Goal: Transaction & Acquisition: Purchase product/service

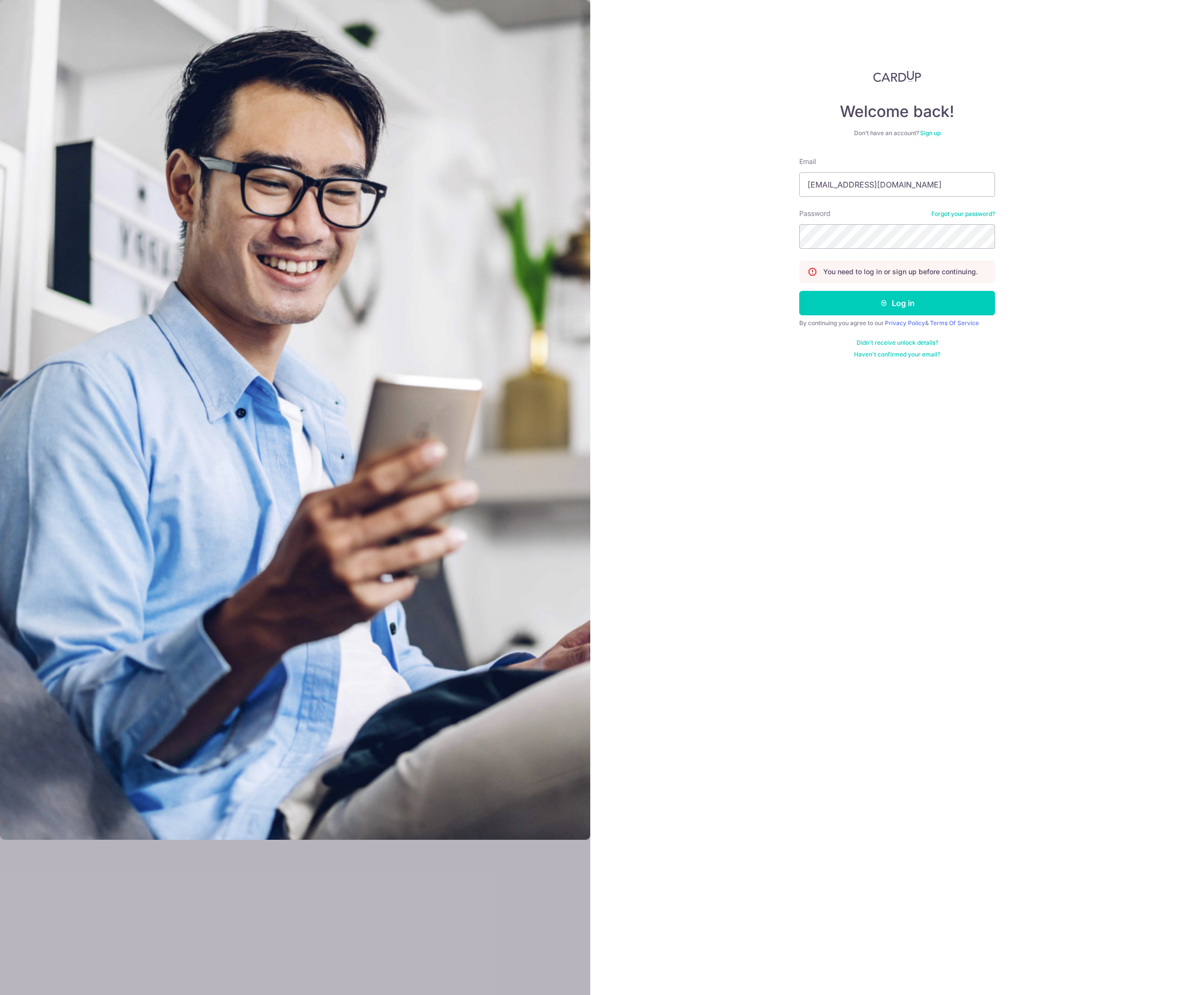
type input "[EMAIL_ADDRESS][DOMAIN_NAME]"
click at [877, 485] on div "Welcome back! Don’t have an account? Sign up Email fujishiroarito@gmail.com Pas…" at bounding box center [897, 497] width 613 height 995
click at [872, 303] on button "Log in" at bounding box center [897, 303] width 196 height 24
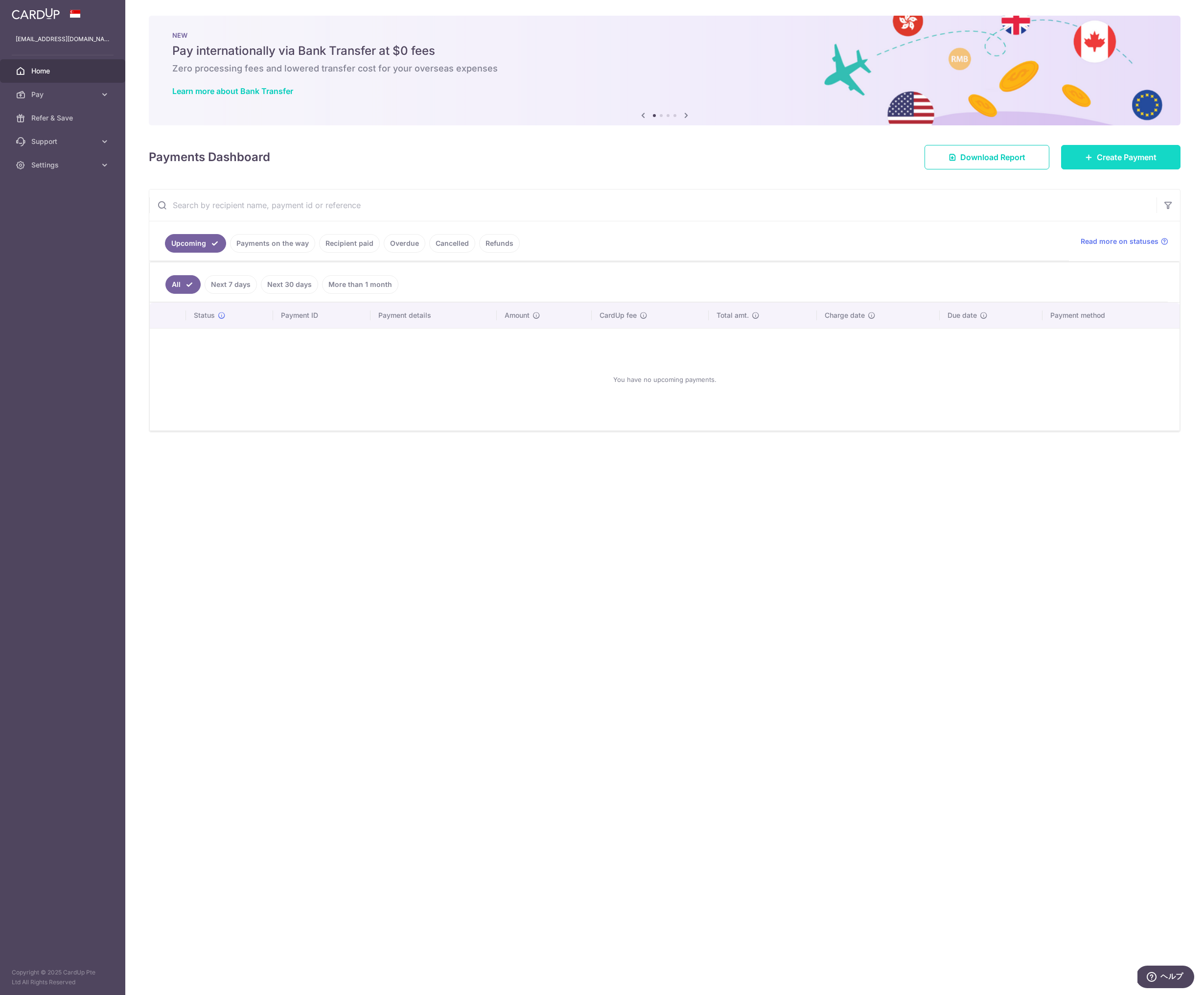
click at [1101, 161] on span "Create Payment" at bounding box center [1127, 157] width 60 height 12
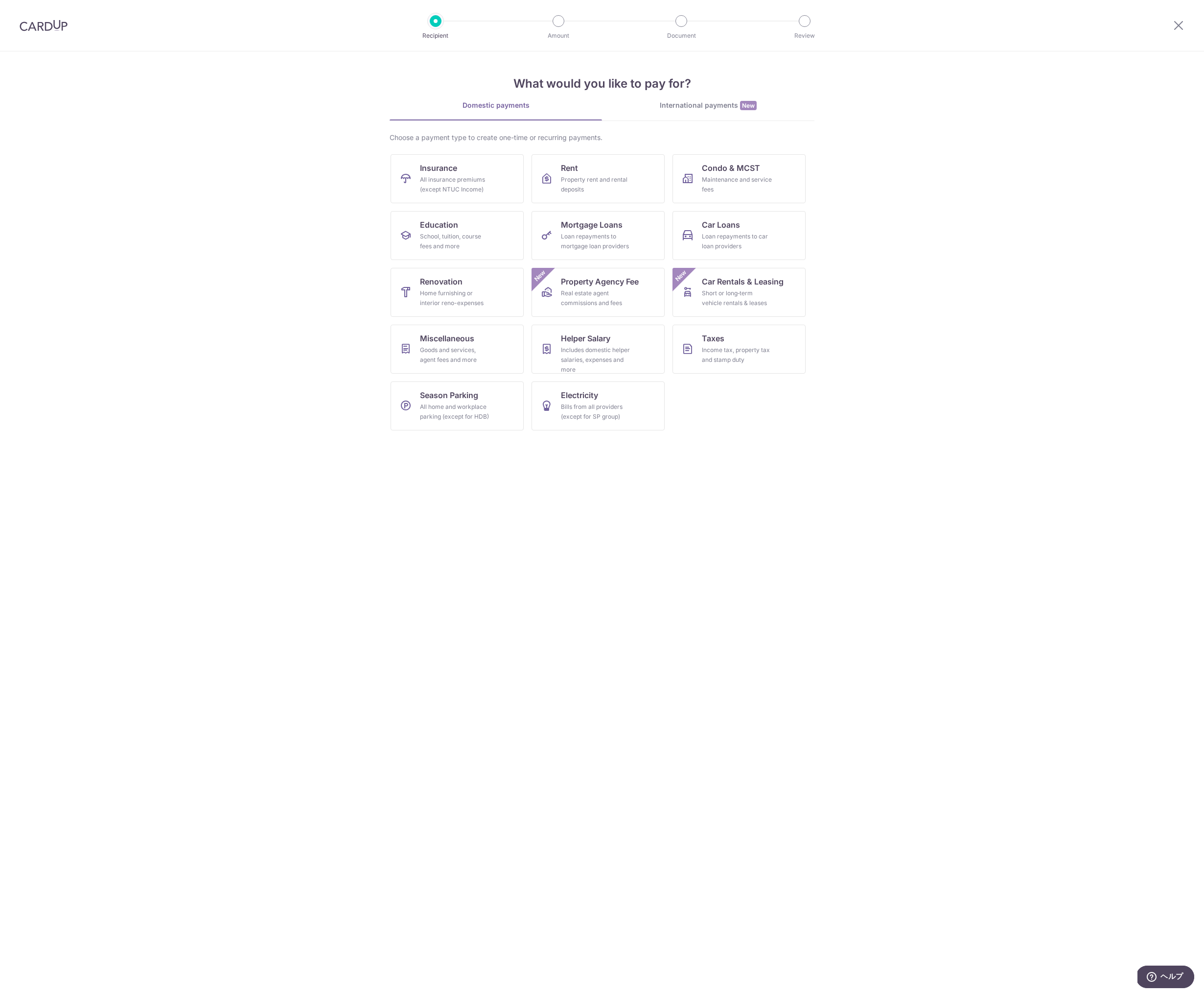
click at [680, 113] on link "International payments New" at bounding box center [708, 110] width 212 height 20
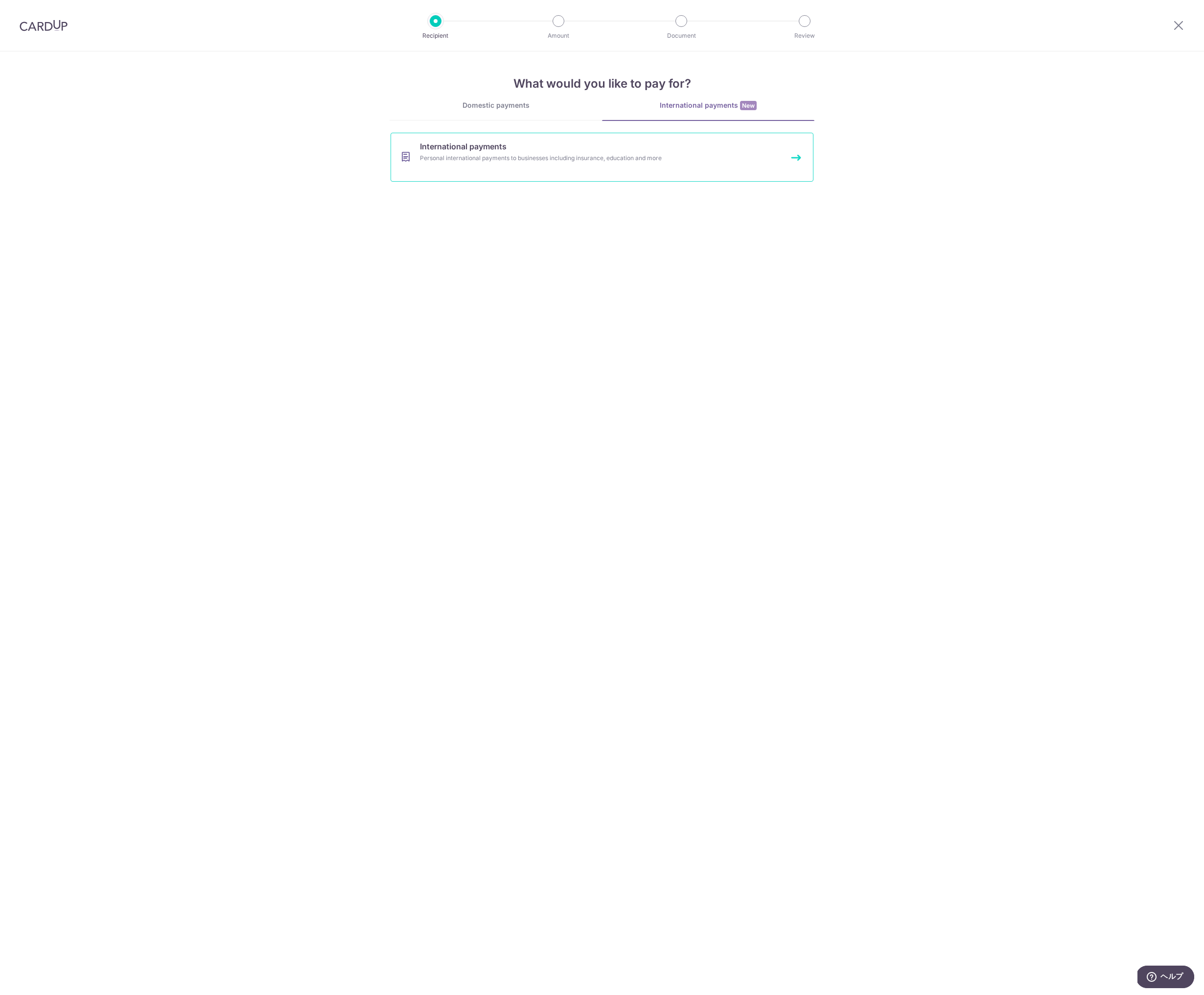
click at [610, 153] on link "International payments Personal international payments to businesses including …" at bounding box center [602, 157] width 423 height 49
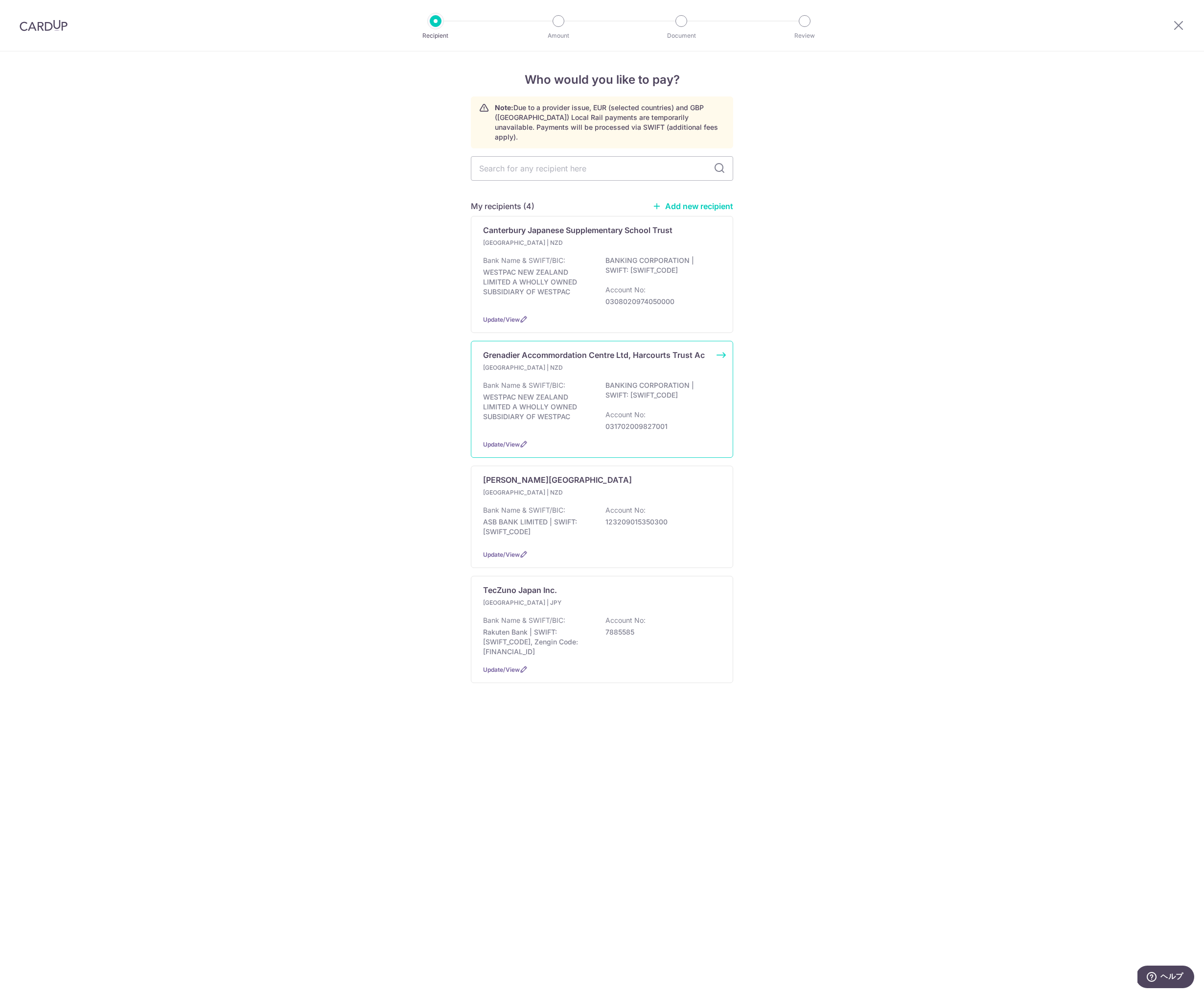
click at [573, 381] on div "Bank Name & SWIFT/BIC: WESTPAC NEW ZEALAND LIMITED A WHOLLY OWNED SUBSIDIARY OF…" at bounding box center [601, 406] width 238 height 51
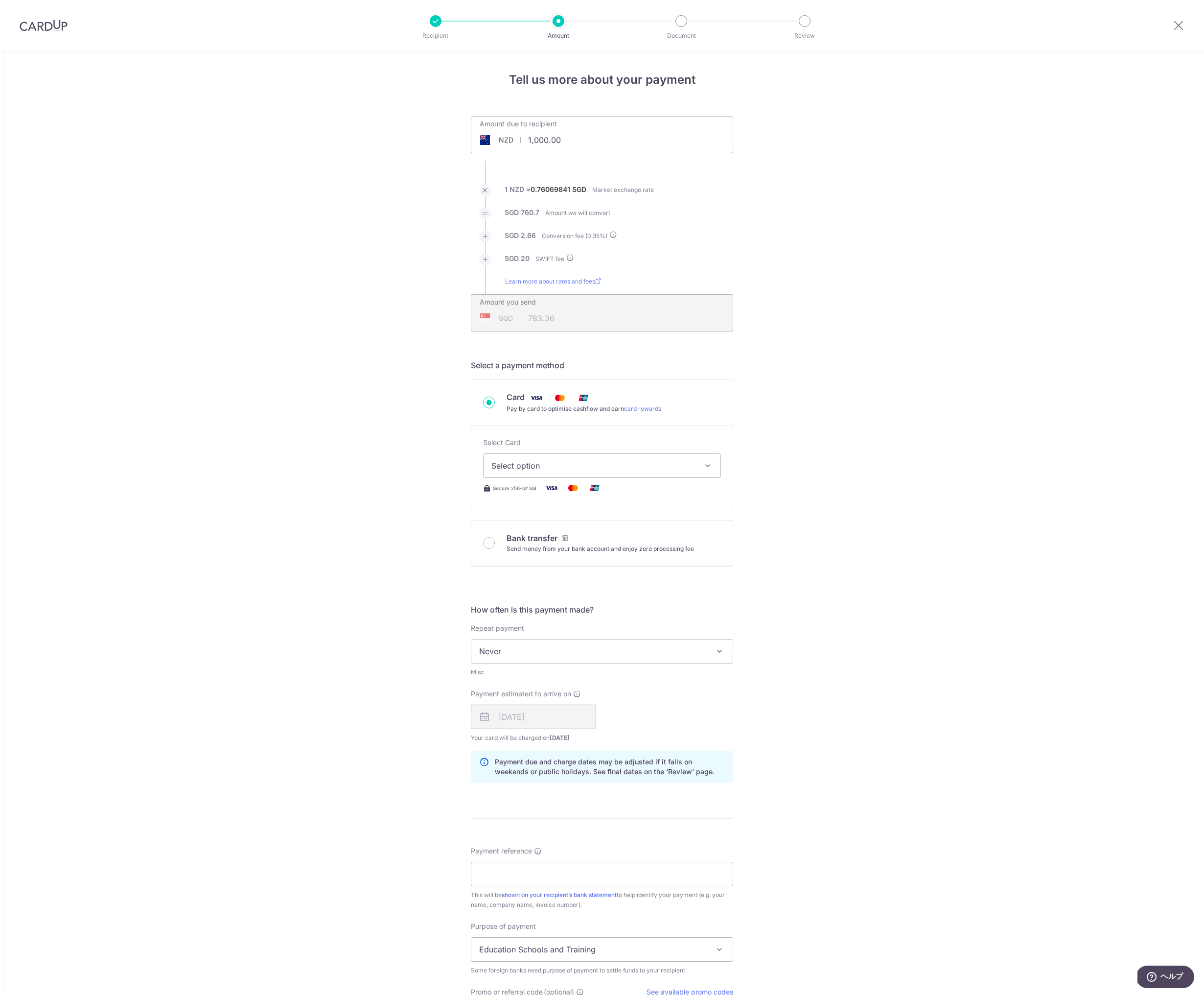
drag, startPoint x: 567, startPoint y: 139, endPoint x: 497, endPoint y: 134, distance: 70.2
click at [497, 134] on input "1,000.00" at bounding box center [547, 140] width 151 height 23
type input "600.00"
type input "478.02"
drag, startPoint x: 417, startPoint y: 207, endPoint x: 479, endPoint y: 431, distance: 232.4
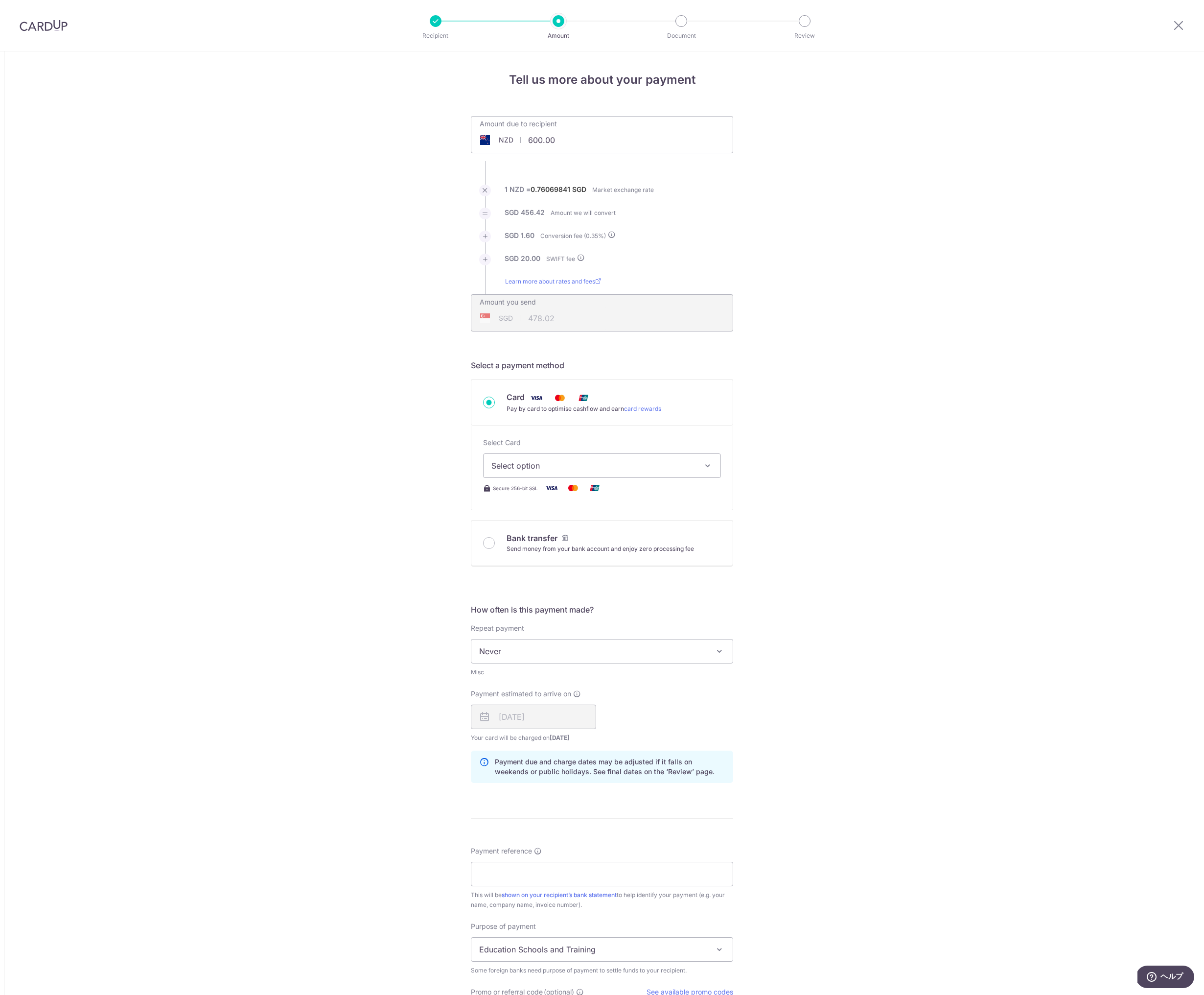
click at [417, 207] on div "Tell us more about your payment Amount due to recipient NZD 600.00 600 1 NZD = …" at bounding box center [602, 640] width 1204 height 1178
click at [538, 467] on span "Select option" at bounding box center [593, 465] width 204 height 12
click at [543, 554] on span "**** 9264" at bounding box center [533, 559] width 38 height 12
type input "600.00"
type input "478.00"
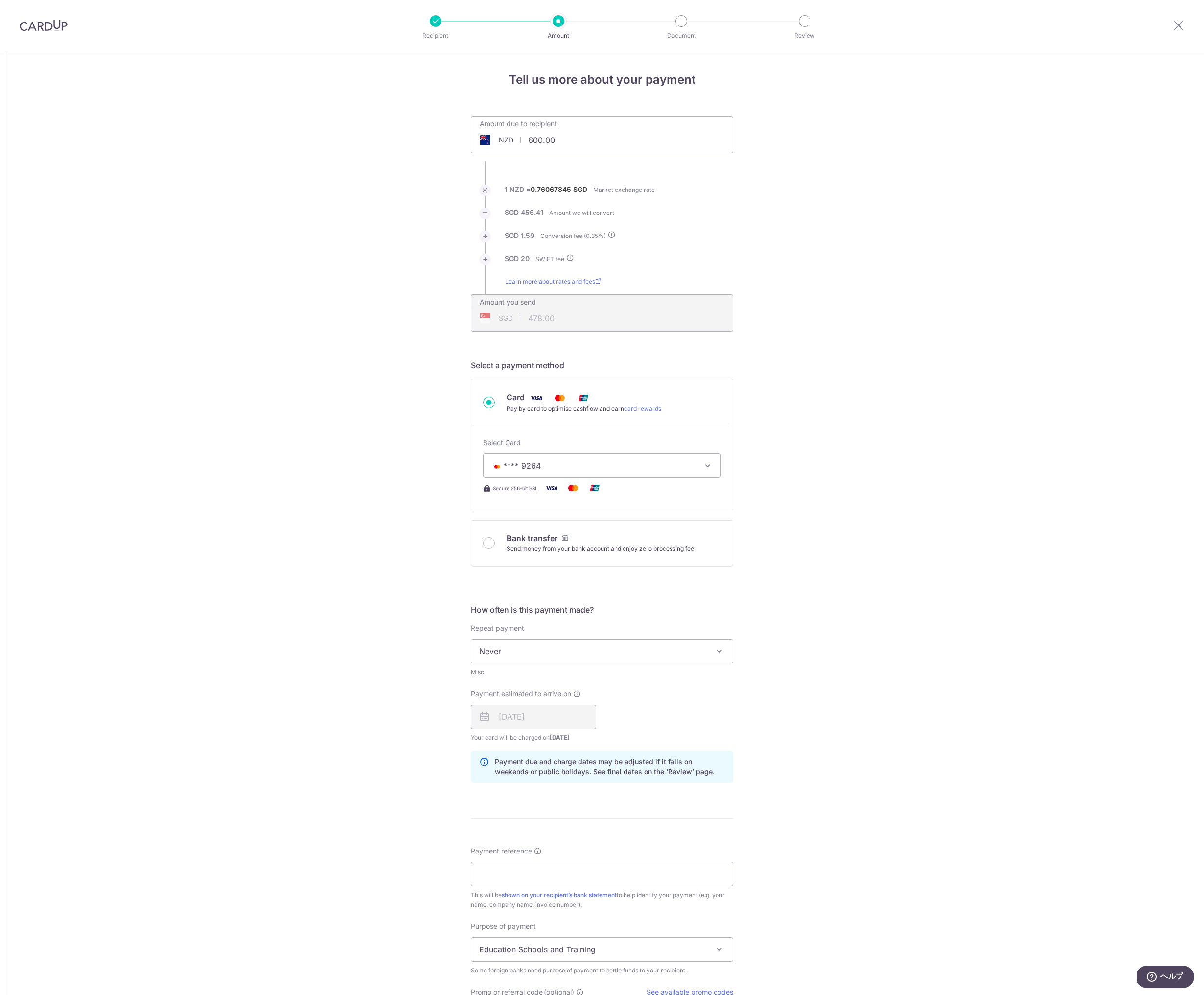
click at [447, 566] on div "Tell us more about your payment Amount due to recipient NZD 600.00 600 1 NZD = …" at bounding box center [602, 640] width 1204 height 1178
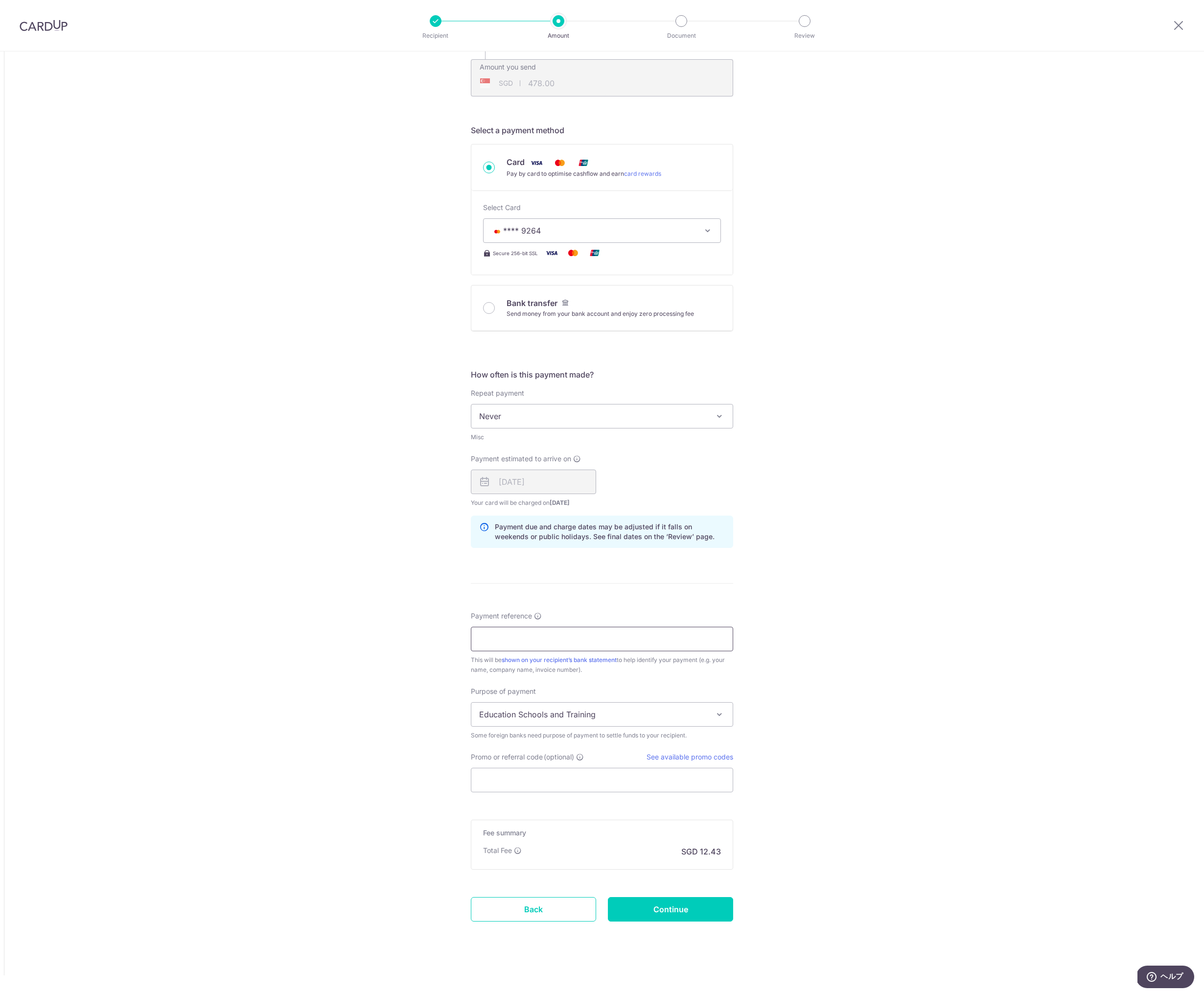
scroll to position [235, 0]
click at [542, 633] on input "Payment reference" at bounding box center [601, 638] width 262 height 24
type input "110110501501 [PERSON_NAME]"
click at [486, 713] on span "Education Schools and Training" at bounding box center [602, 714] width 261 height 23
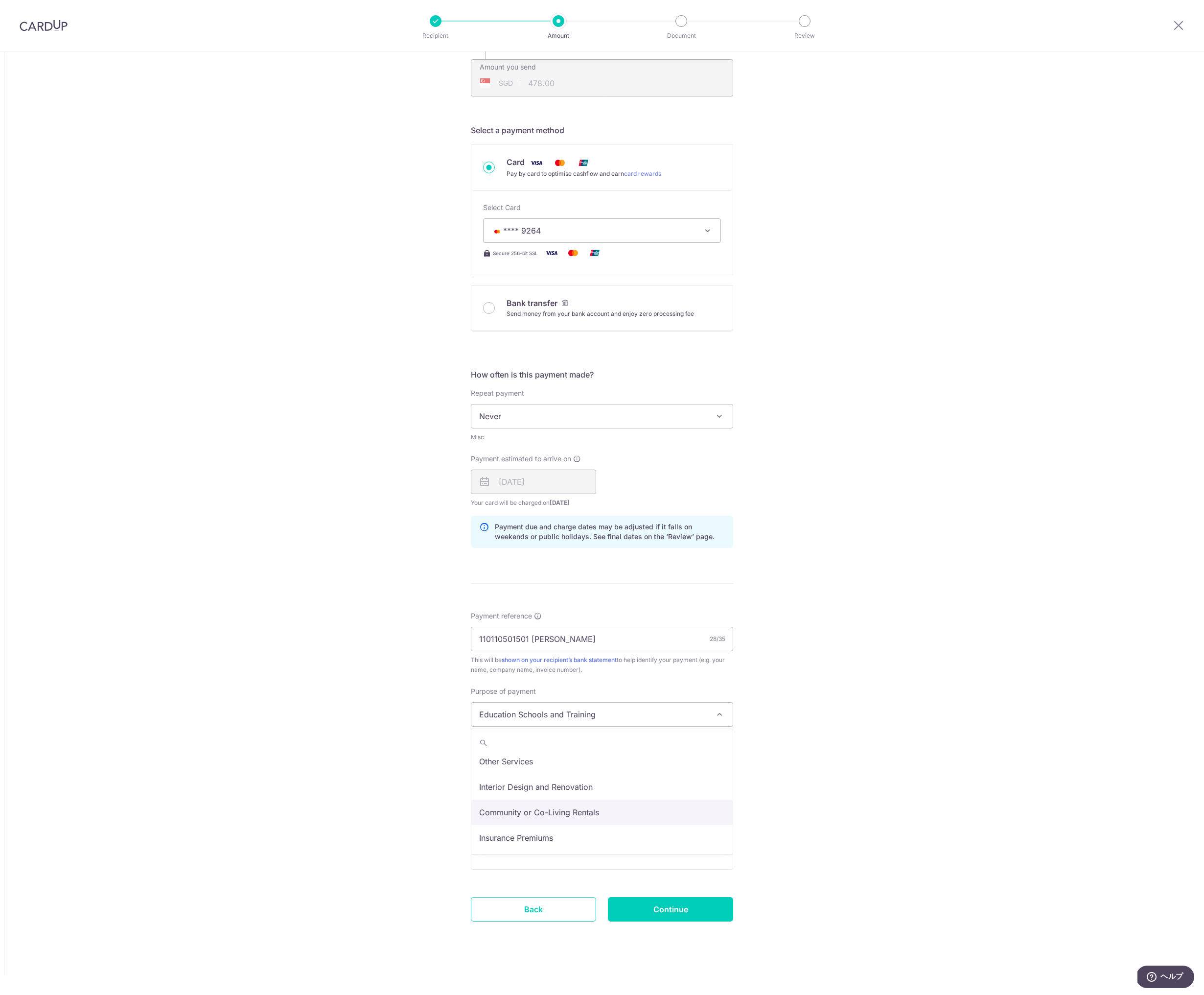
select select "Community or Co-Living Rentals"
click at [427, 820] on div "Tell us more about your payment Amount due to recipient NZD 600.00 600 1 NZD = …" at bounding box center [602, 406] width 1204 height 1178
click at [535, 785] on input "Promo or referral code (optional)" at bounding box center [601, 780] width 262 height 24
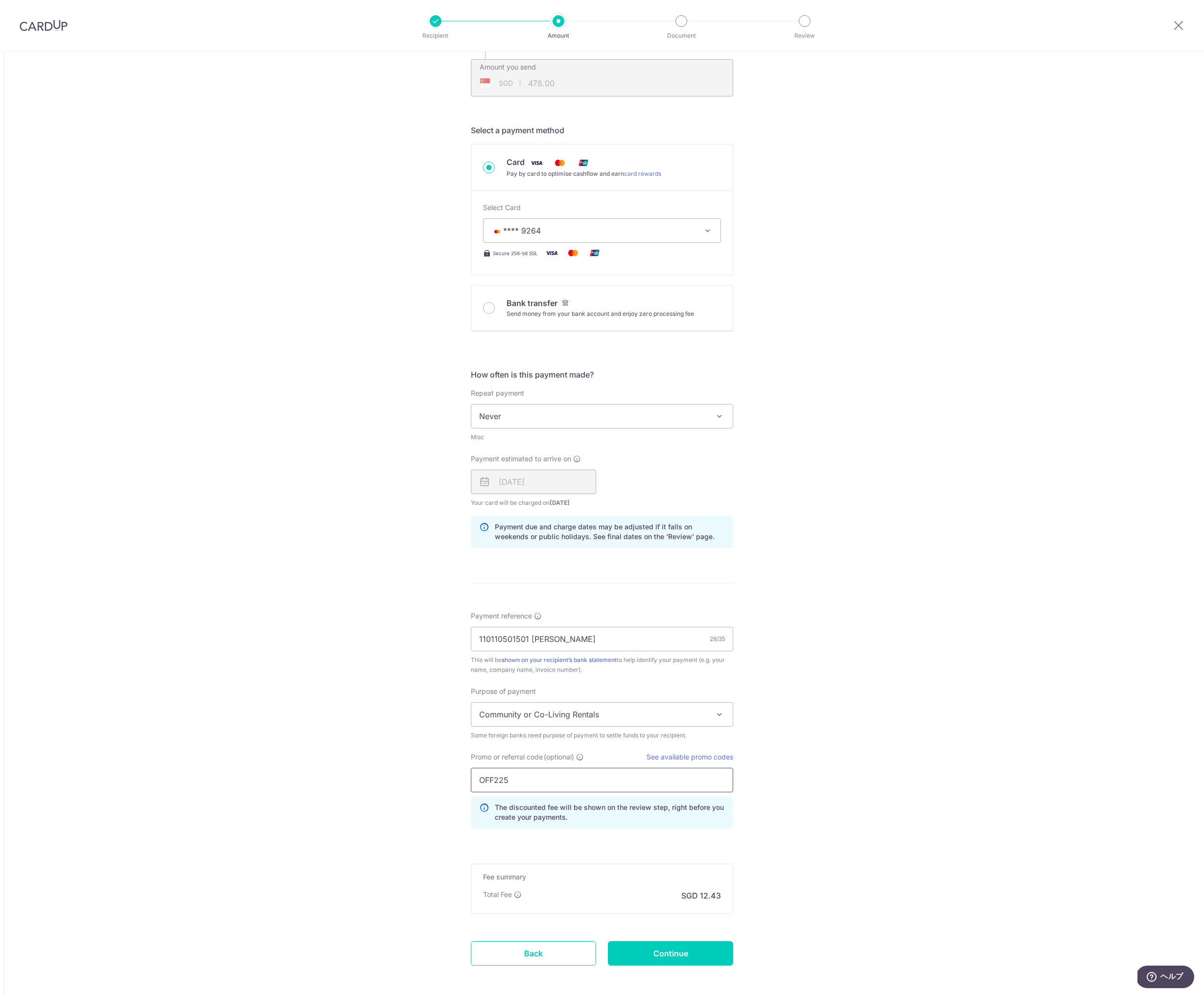
type input "OFF225"
click at [418, 823] on div "Tell us more about your payment Amount due to recipient NZD 600.00 600 1 NZD = …" at bounding box center [602, 428] width 1204 height 1222
click at [650, 952] on input "Continue" at bounding box center [670, 953] width 125 height 24
type input "Create Schedule"
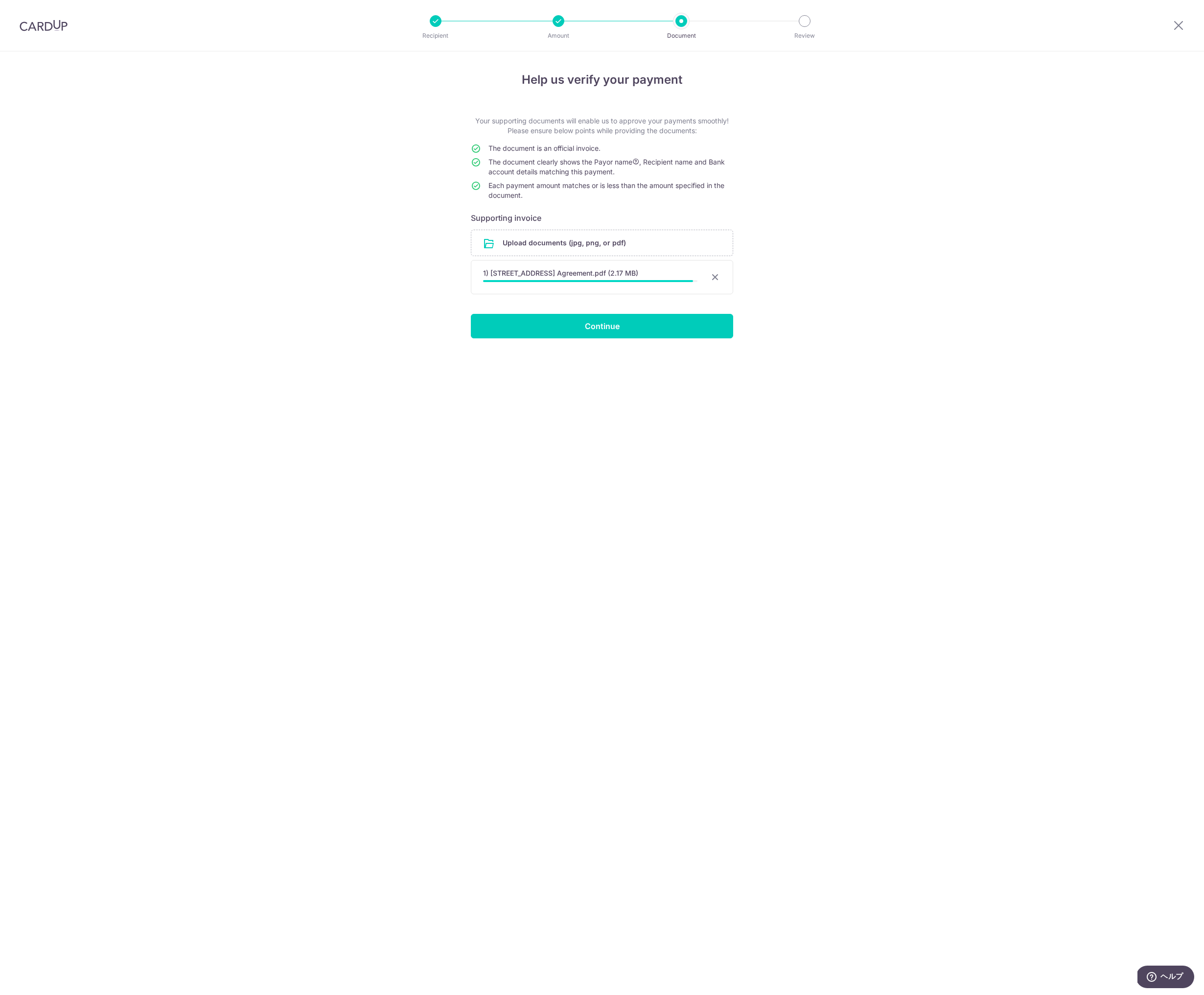
click at [695, 376] on div "Help us verify your payment Your supporting documents will enable us to approve…" at bounding box center [602, 523] width 1204 height 943
click at [542, 320] on input "Continue" at bounding box center [601, 324] width 262 height 24
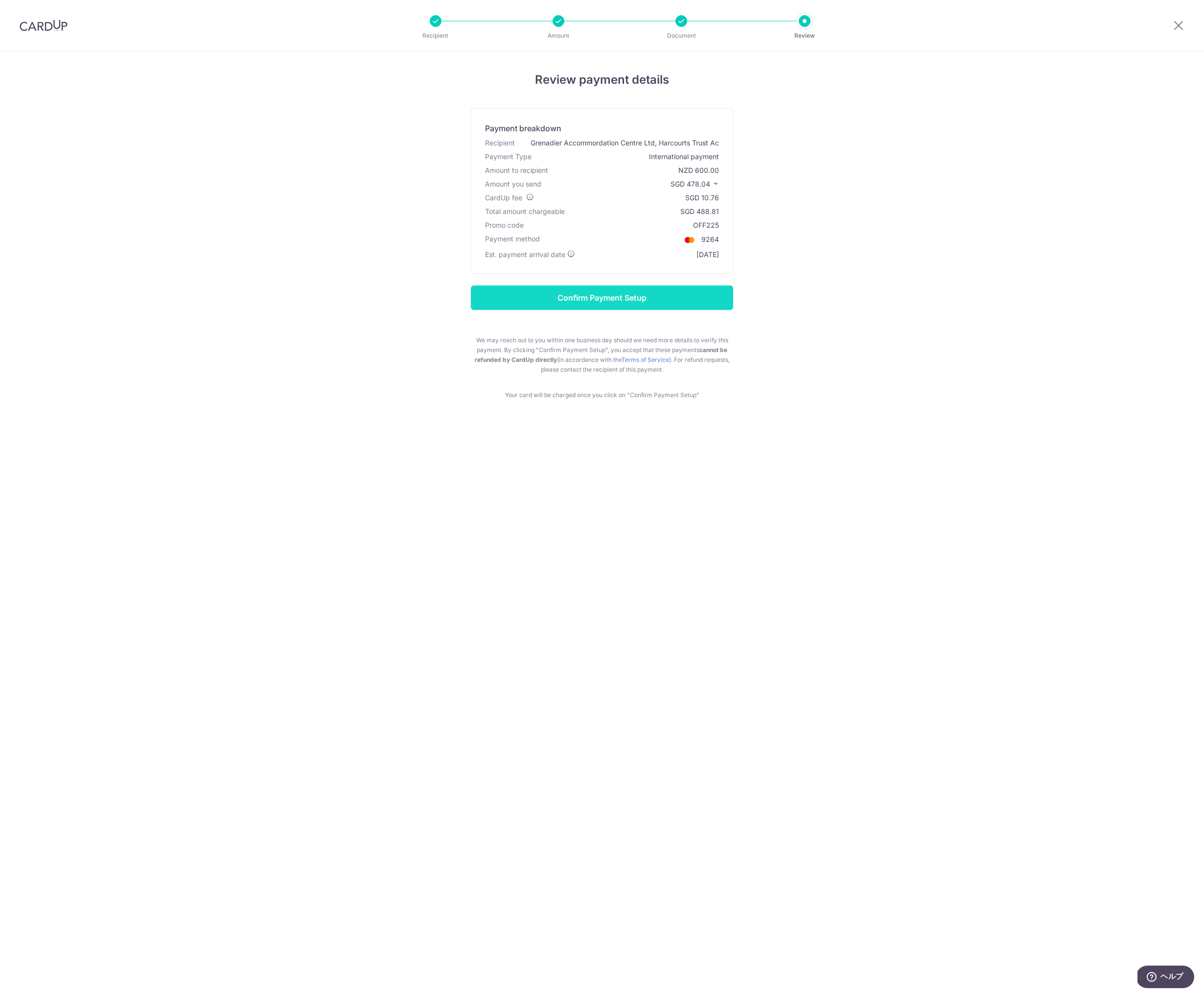
click at [601, 293] on input "Confirm Payment Setup" at bounding box center [601, 298] width 262 height 24
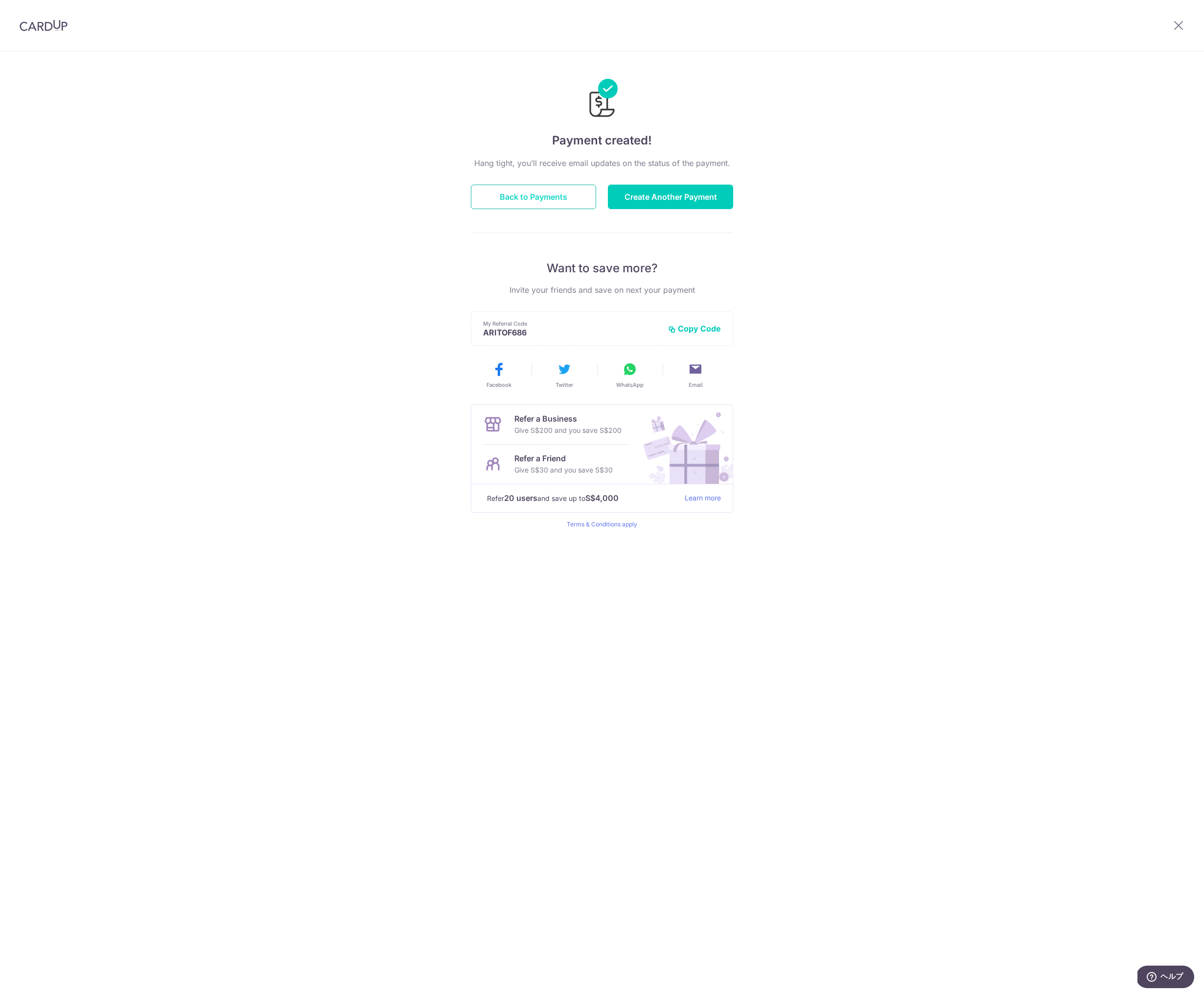
click at [525, 194] on button "Back to Payments" at bounding box center [533, 197] width 125 height 24
